Goal: Information Seeking & Learning: Learn about a topic

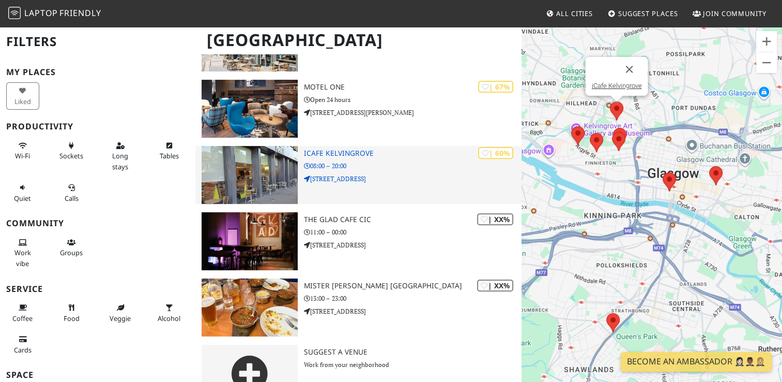
scroll to position [353, 0]
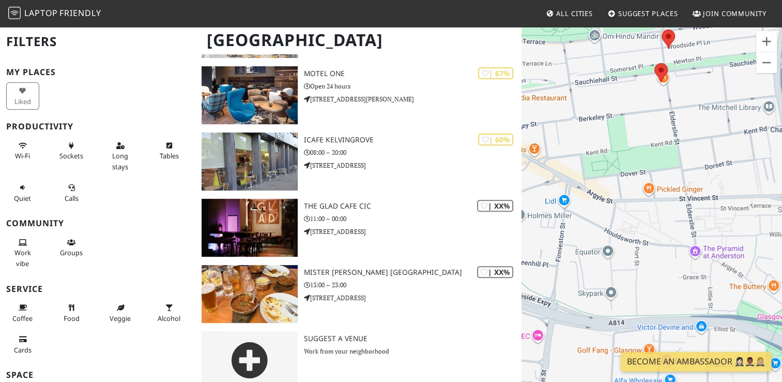
drag, startPoint x: 580, startPoint y: 196, endPoint x: 718, endPoint y: 202, distance: 137.6
click at [718, 202] on div at bounding box center [652, 217] width 261 height 382
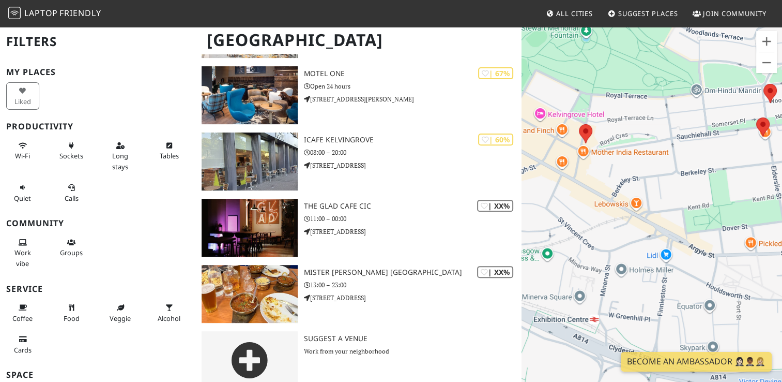
drag, startPoint x: 604, startPoint y: 182, endPoint x: 691, endPoint y: 241, distance: 105.7
click at [691, 241] on div at bounding box center [652, 217] width 261 height 382
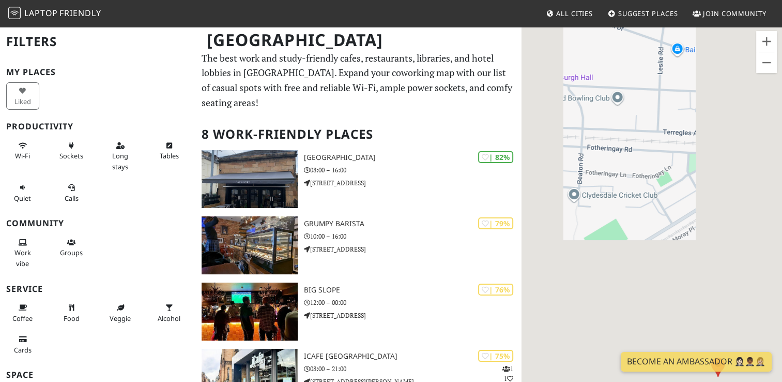
scroll to position [0, 0]
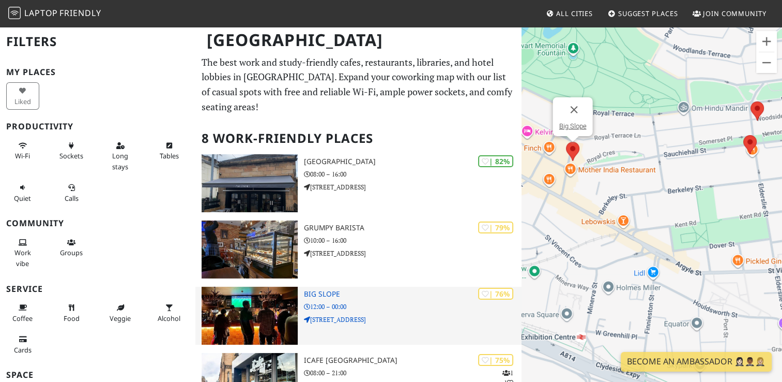
click at [333, 290] on h3 "Big Slope" at bounding box center [412, 294] width 217 height 9
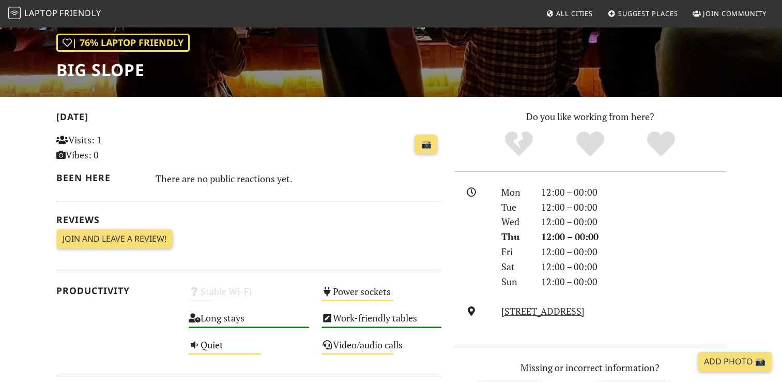
scroll to position [129, 0]
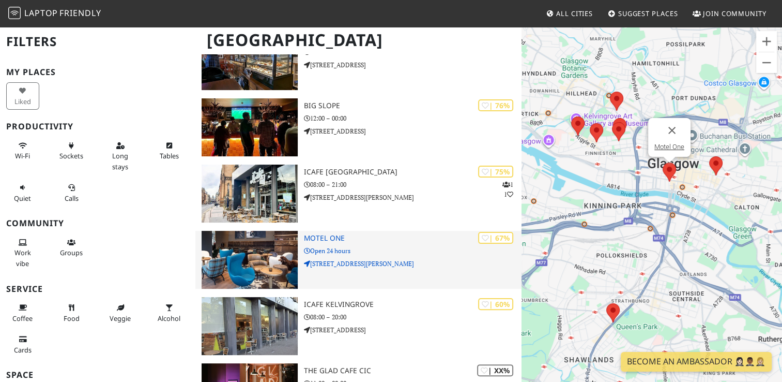
scroll to position [207, 0]
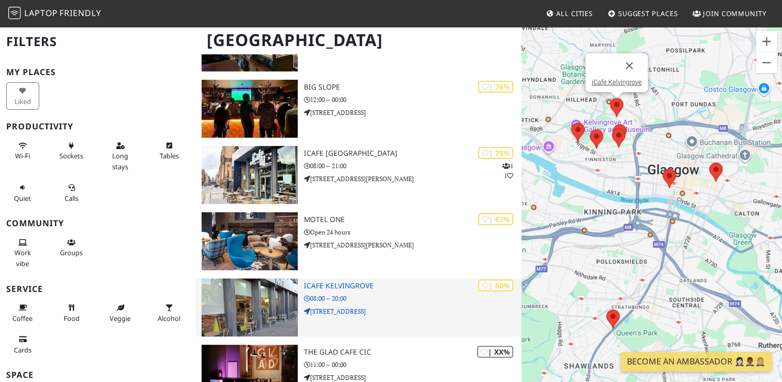
click at [347, 281] on h3 "iCafe Kelvingrove" at bounding box center [412, 285] width 217 height 9
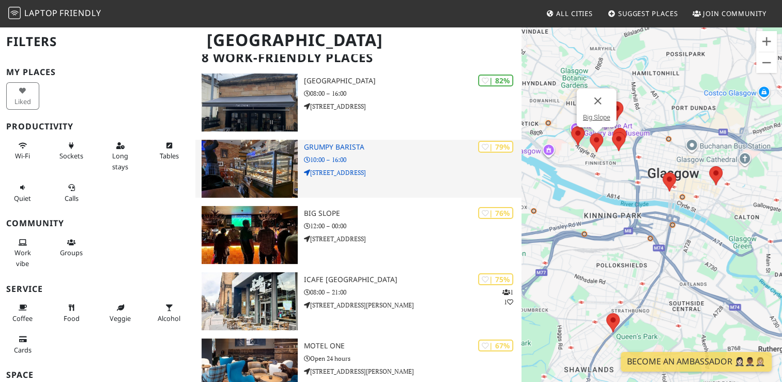
scroll to position [42, 0]
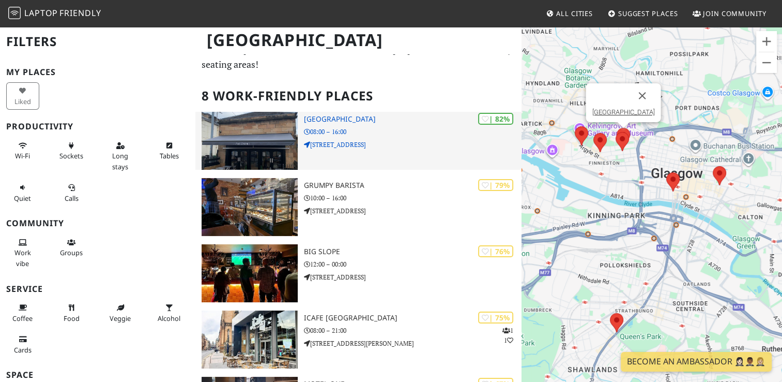
click at [343, 112] on div "| 82% Park District 08:00 – 16:00 136 Elderslie Street" at bounding box center [412, 141] width 217 height 58
